Goal: Task Accomplishment & Management: Manage account settings

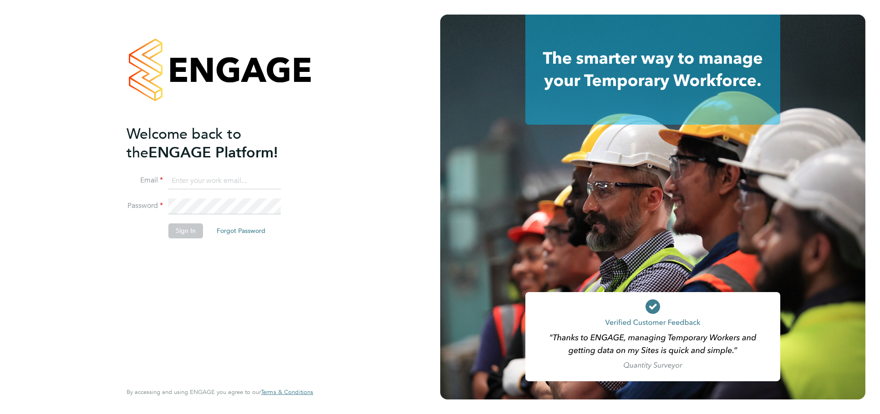
type input "[PERSON_NAME][EMAIL_ADDRESS][DOMAIN_NAME]"
click at [189, 230] on button "Sign In" at bounding box center [186, 231] width 35 height 15
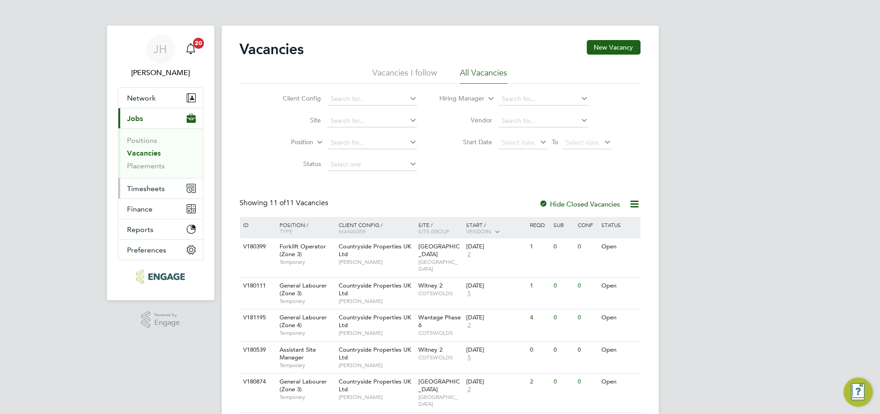
click at [150, 186] on span "Timesheets" at bounding box center [147, 188] width 38 height 9
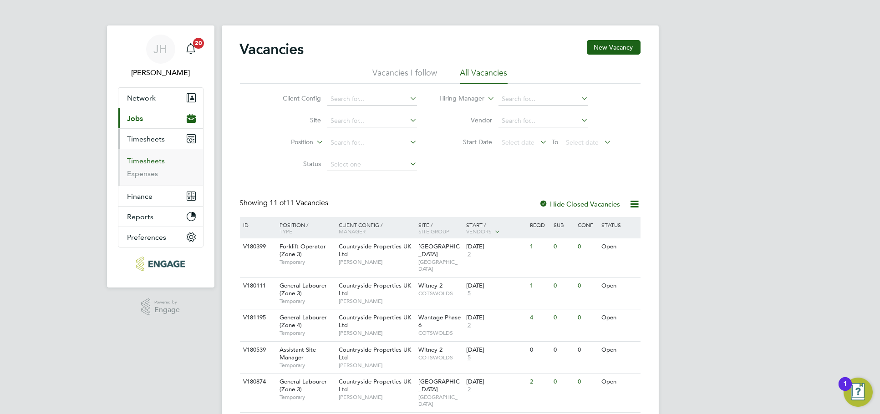
click at [152, 163] on link "Timesheets" at bounding box center [147, 161] width 38 height 9
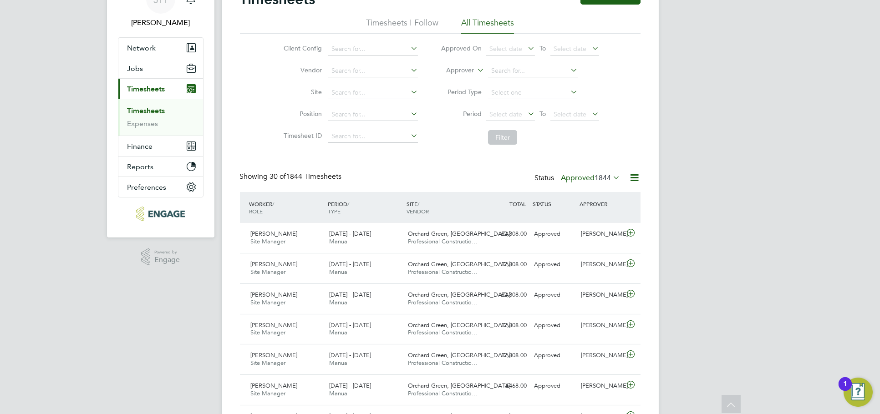
click at [593, 174] on label "Approved 1844" at bounding box center [591, 178] width 59 height 9
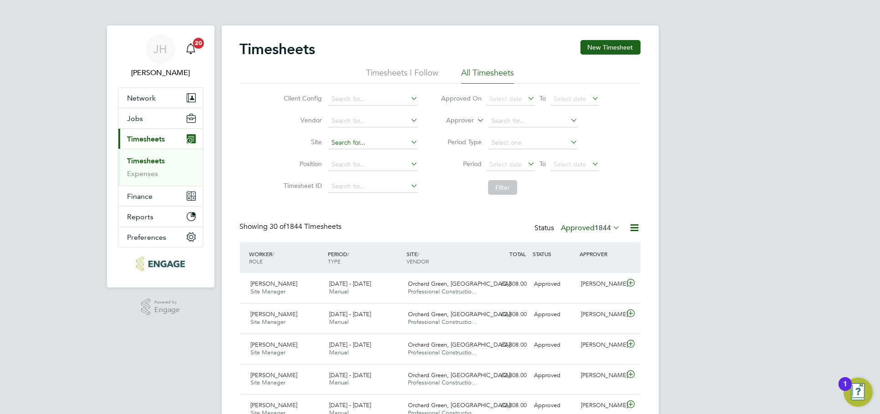
click at [366, 137] on input at bounding box center [373, 143] width 90 height 13
type input "h"
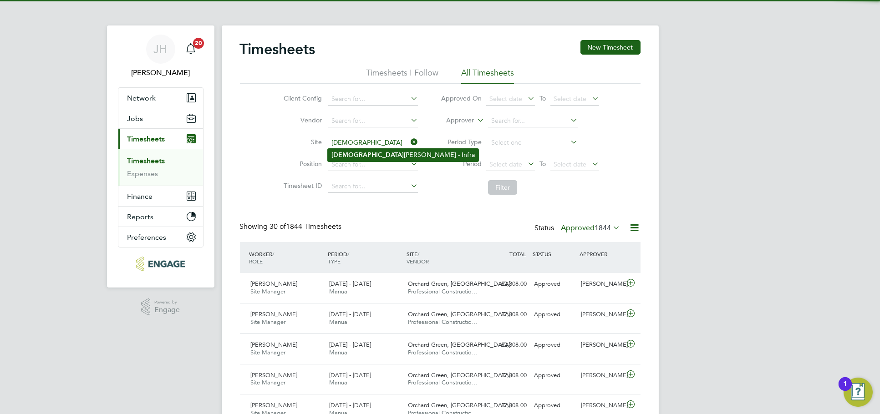
click at [366, 156] on li "Church Crookham - Infra" at bounding box center [403, 155] width 151 height 12
type input "Church Crookham - Infra"
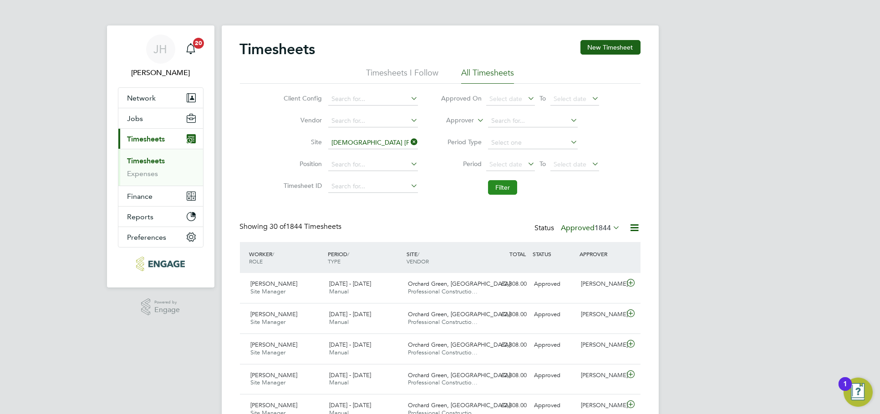
click at [491, 185] on button "Filter" at bounding box center [502, 187] width 29 height 15
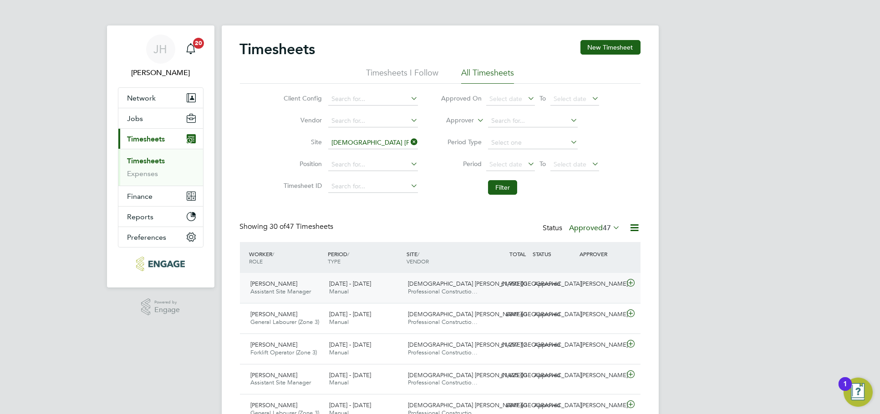
click at [605, 282] on div "Kyle Munden" at bounding box center [601, 284] width 47 height 15
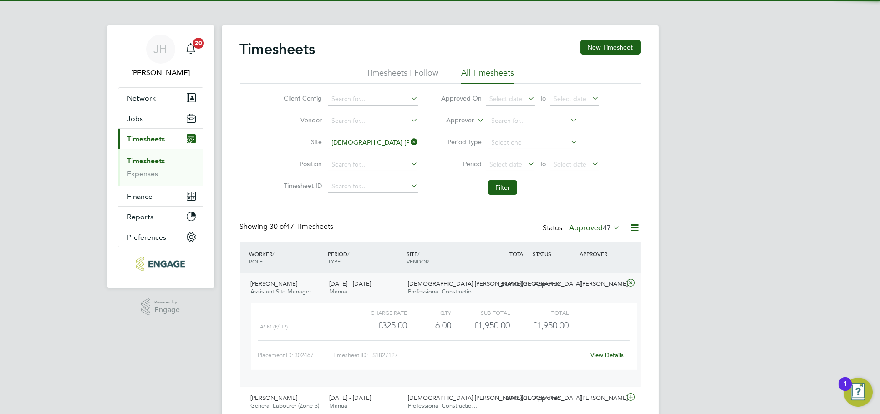
click at [612, 354] on link "View Details" at bounding box center [607, 356] width 33 height 8
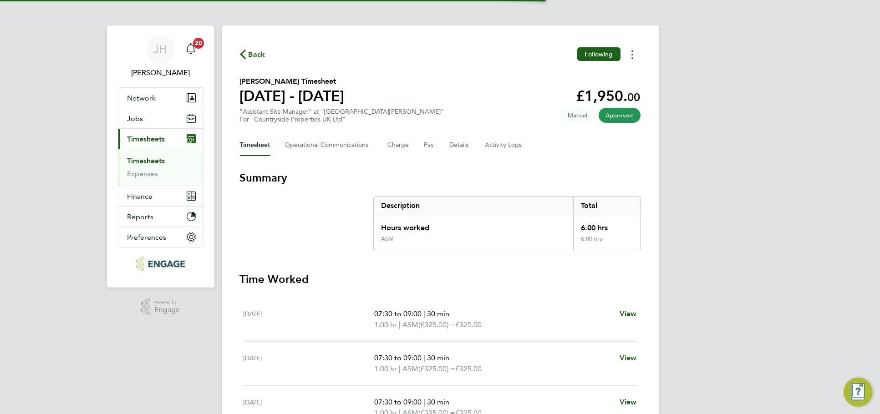
click at [630, 58] on button "Timesheets Menu" at bounding box center [632, 54] width 16 height 14
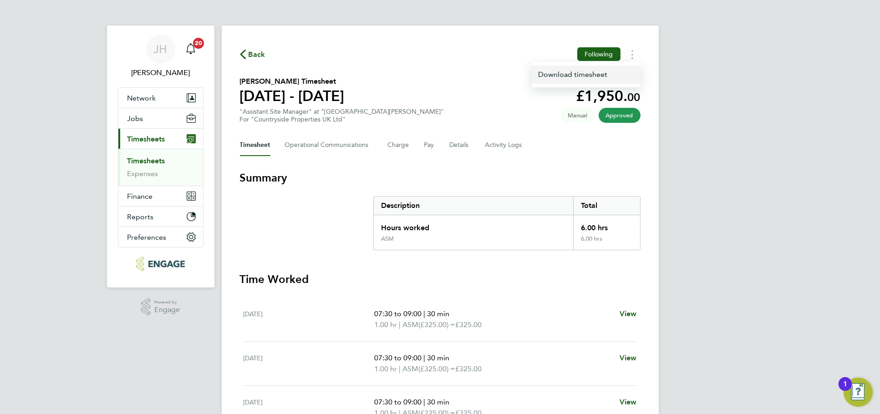
click at [611, 72] on link "Download timesheet" at bounding box center [586, 75] width 109 height 18
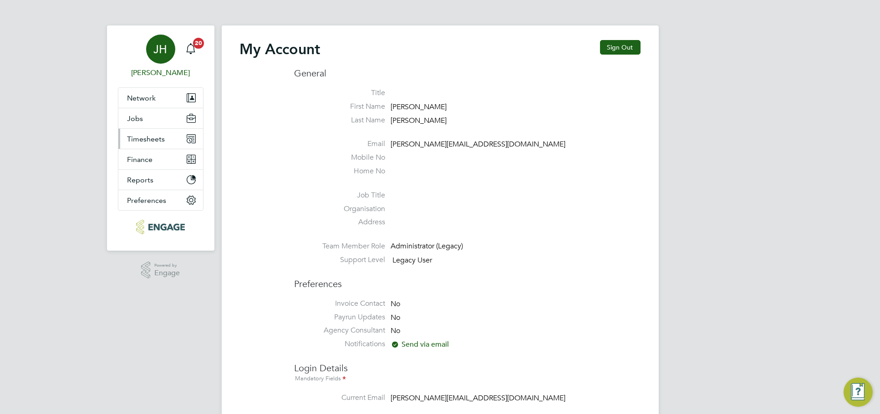
type input "jessica@pcrnet.co.uk"
click at [163, 139] on span "Timesheets" at bounding box center [147, 139] width 38 height 9
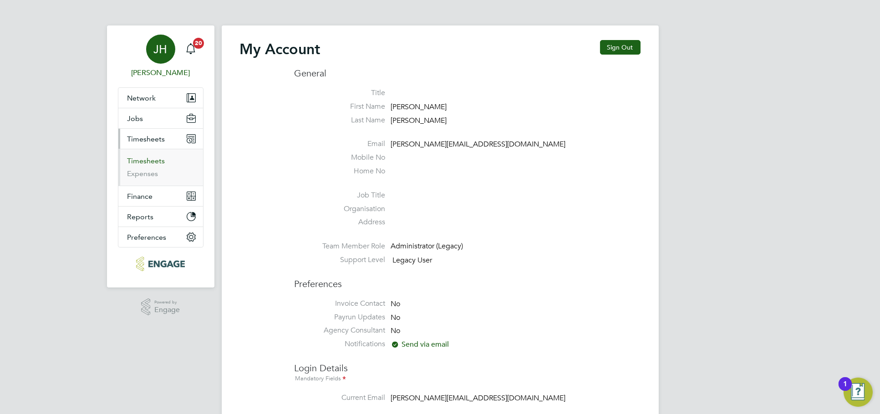
click at [159, 160] on link "Timesheets" at bounding box center [147, 161] width 38 height 9
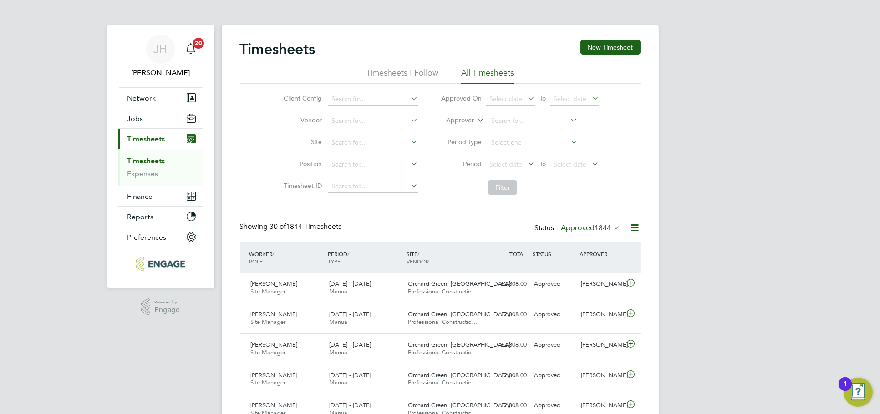
click at [612, 223] on icon at bounding box center [612, 227] width 0 height 13
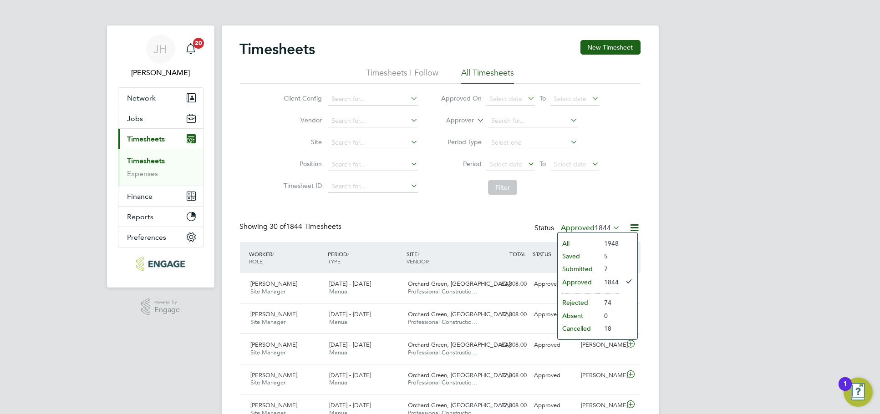
click at [590, 272] on li "Submitted" at bounding box center [579, 269] width 42 height 13
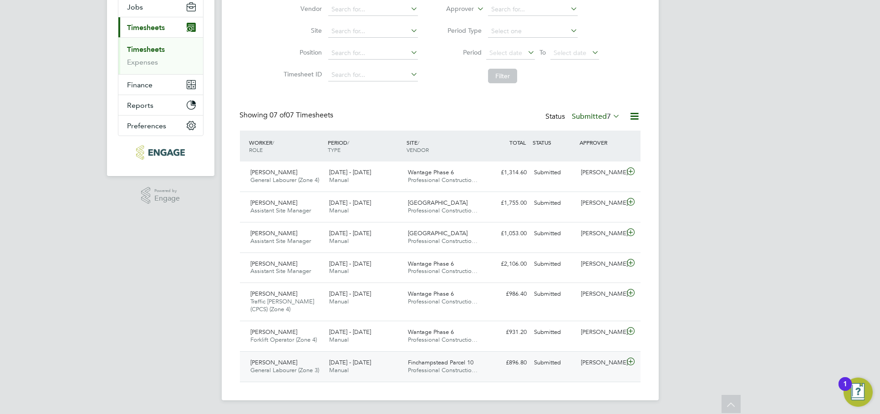
click at [593, 368] on div "Sam Lester" at bounding box center [601, 363] width 47 height 15
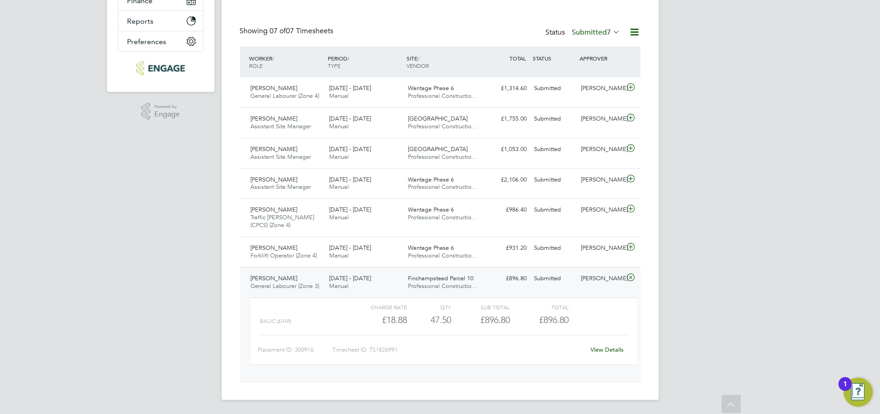
click at [605, 354] on div "View Details" at bounding box center [607, 350] width 45 height 15
click at [605, 351] on link "View Details" at bounding box center [607, 350] width 33 height 8
click at [723, 281] on div "JH Jess Hogan Notifications 20 Applications: Network Team Members Businesses Si…" at bounding box center [440, 109] width 880 height 611
click at [593, 280] on div "[PERSON_NAME]" at bounding box center [601, 278] width 47 height 15
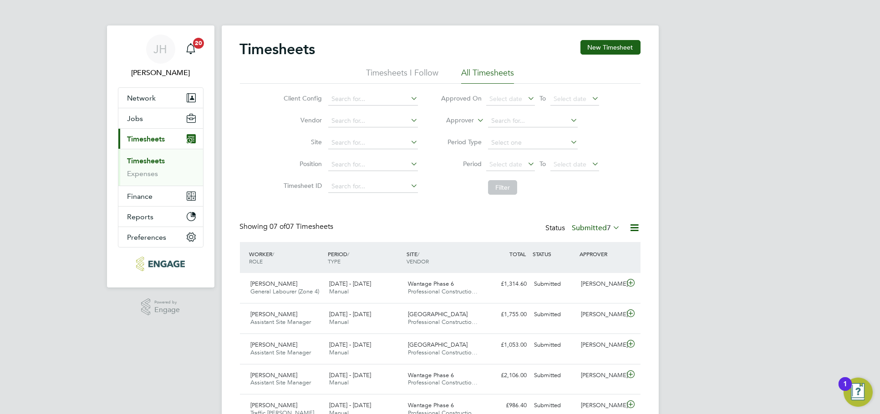
click at [605, 221] on div "Timesheets New Timesheet Timesheets I Follow All Timesheets Client Config Vendo…" at bounding box center [440, 267] width 401 height 454
click at [604, 227] on label "Submitted 7" at bounding box center [597, 228] width 48 height 9
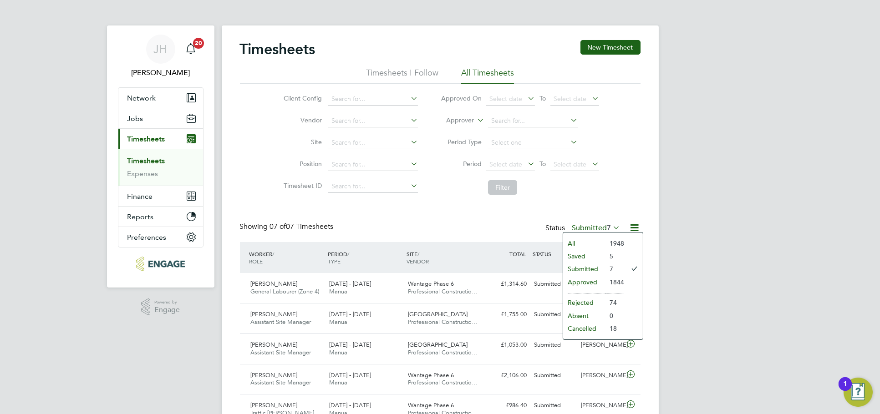
click at [595, 280] on li "Approved" at bounding box center [584, 282] width 42 height 13
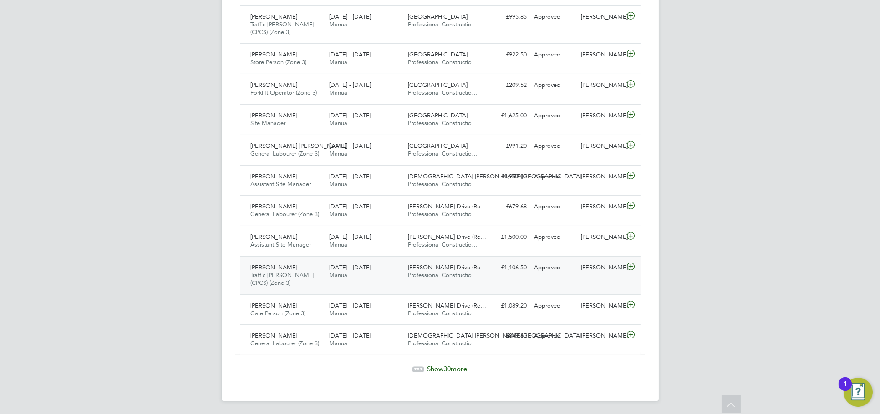
click at [577, 280] on div "Dave Jones Traffic Marshall (CPCS) (Zone 3) 15 - 21 Sep 2025 15 - 21 Sep 2025 M…" at bounding box center [440, 275] width 401 height 38
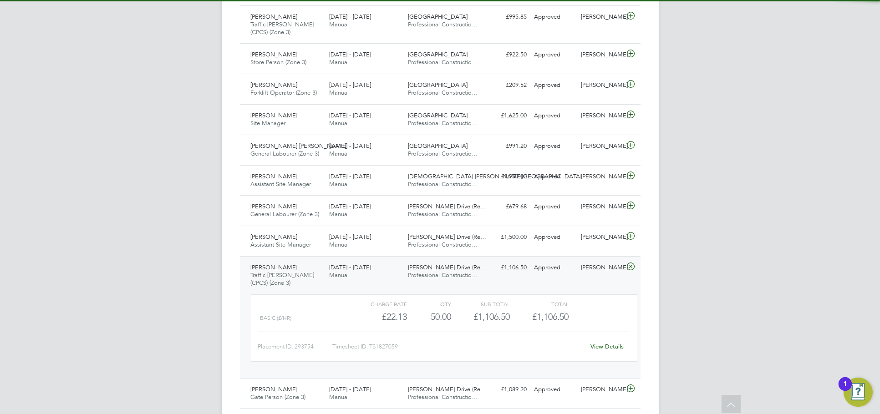
click at [608, 345] on link "View Details" at bounding box center [607, 347] width 33 height 8
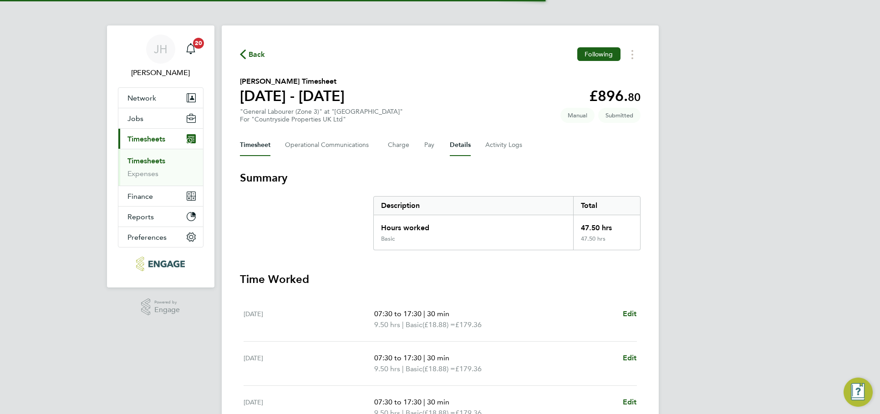
click at [460, 140] on button "Details" at bounding box center [460, 145] width 21 height 22
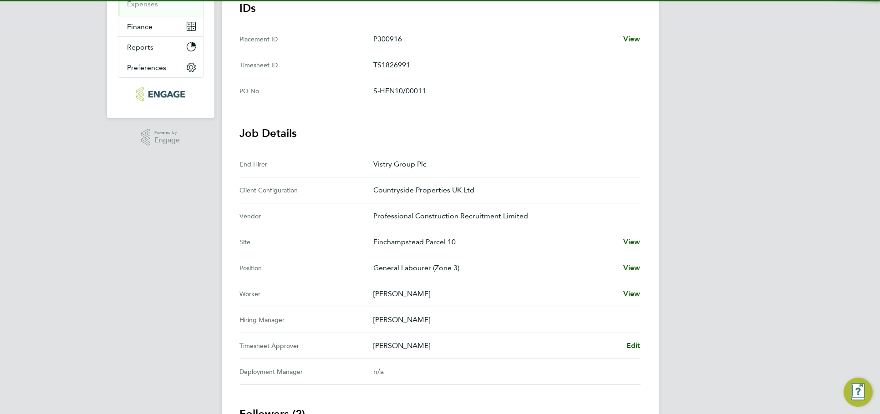
scroll to position [202, 0]
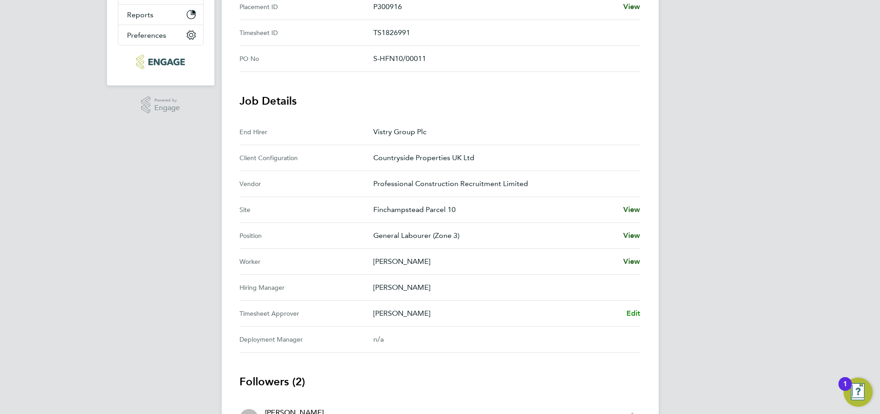
click at [630, 309] on span "Edit" at bounding box center [634, 313] width 14 height 9
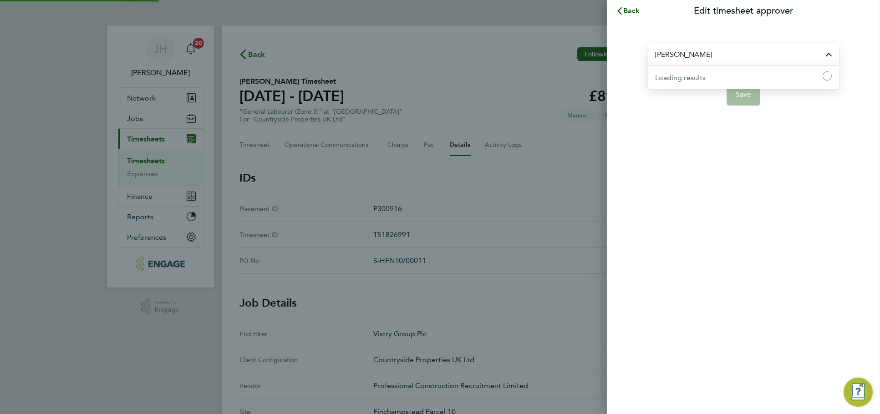
click at [707, 48] on input "Sam Lester" at bounding box center [743, 54] width 191 height 21
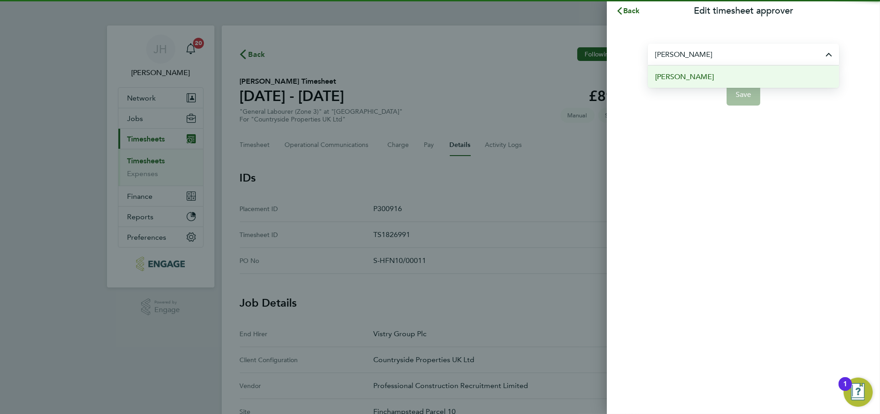
click at [718, 78] on li "Stefan Turton" at bounding box center [743, 77] width 191 height 22
type input "Stefan Turton"
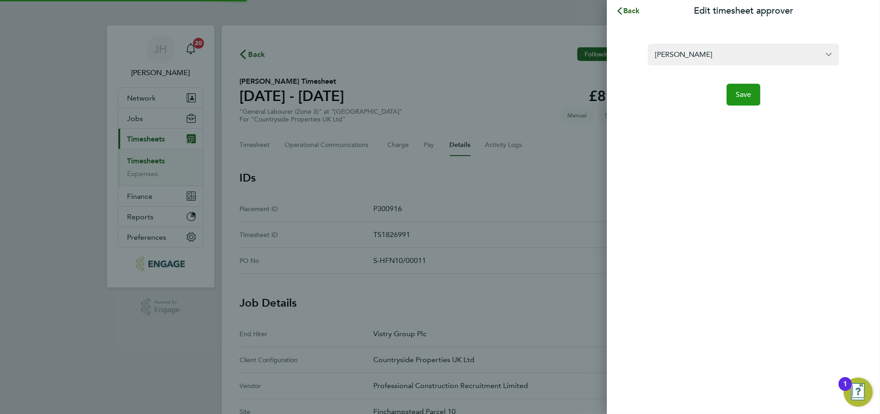
click at [744, 98] on span "Save" at bounding box center [744, 94] width 16 height 9
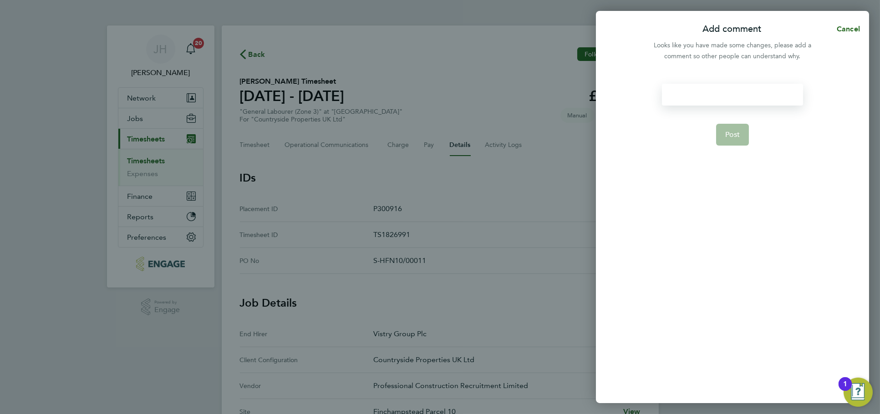
click at [710, 99] on div at bounding box center [732, 95] width 141 height 22
click at [709, 99] on div at bounding box center [732, 95] width 141 height 22
click at [742, 133] on button "Post" at bounding box center [732, 135] width 33 height 22
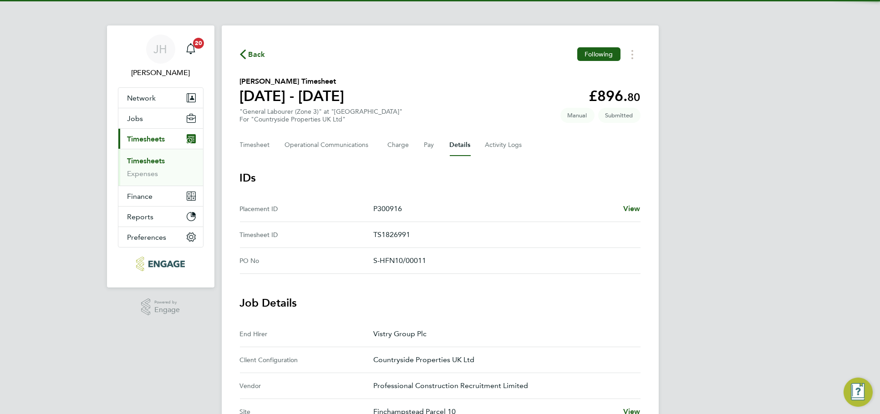
click at [695, 180] on div "JH Jess Hogan Notifications 20 Applications: Network Team Members Businesses Si…" at bounding box center [440, 367] width 880 height 734
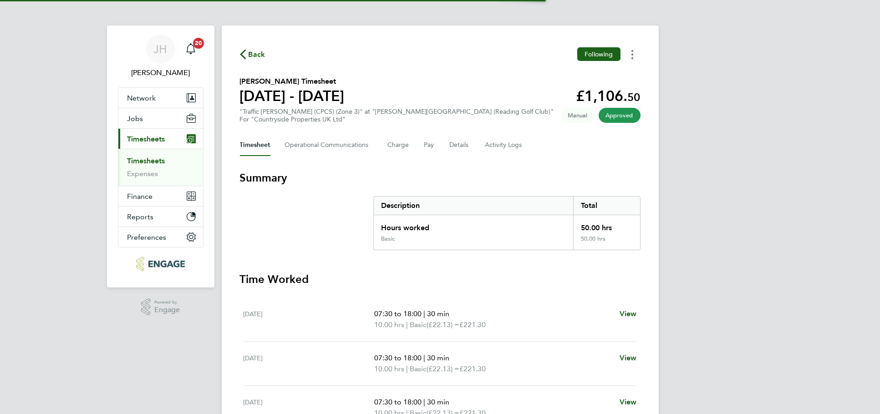
click at [633, 55] on circle "Timesheets Menu" at bounding box center [633, 55] width 2 height 2
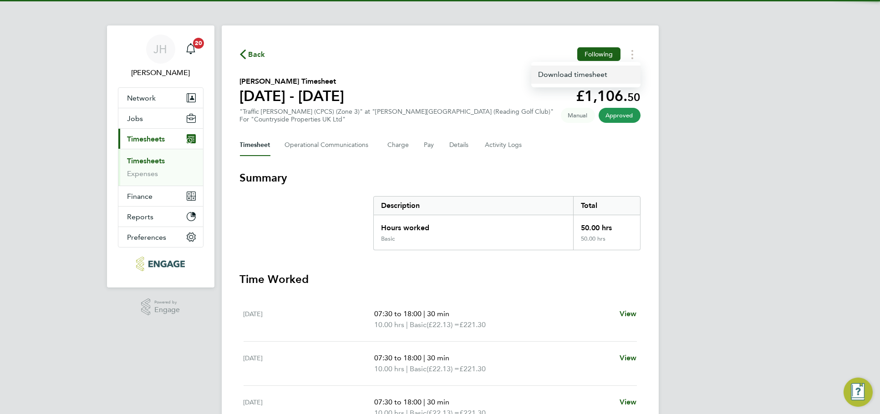
click at [615, 74] on link "Download timesheet" at bounding box center [586, 75] width 109 height 18
